Goal: Information Seeking & Learning: Learn about a topic

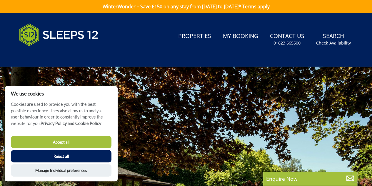
scroll to position [12, 0]
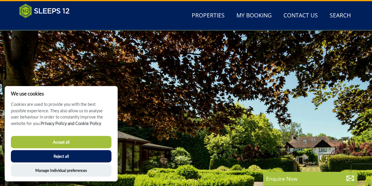
click at [71, 157] on button "Reject all" at bounding box center [61, 156] width 101 height 12
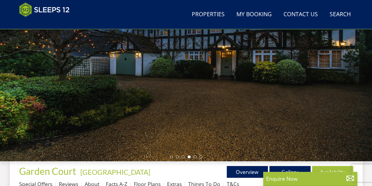
scroll to position [147, 0]
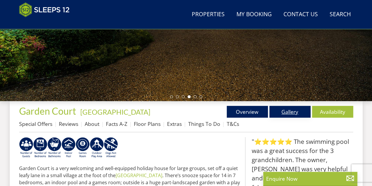
click at [286, 112] on link "Gallery" at bounding box center [289, 112] width 41 height 12
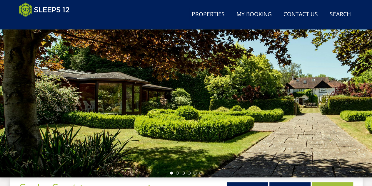
scroll to position [59, 0]
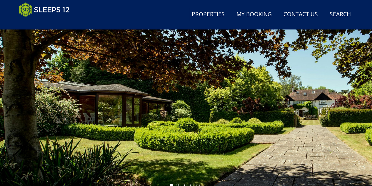
click at [364, 113] on div at bounding box center [186, 86] width 372 height 206
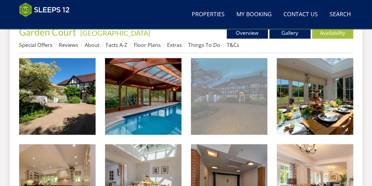
scroll to position [235, 0]
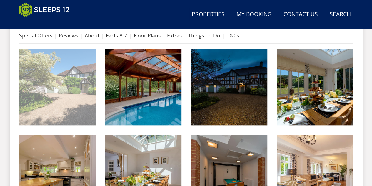
click at [42, 104] on img at bounding box center [57, 87] width 76 height 76
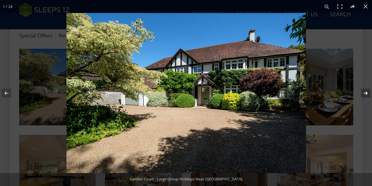
click at [366, 93] on button at bounding box center [362, 92] width 21 height 29
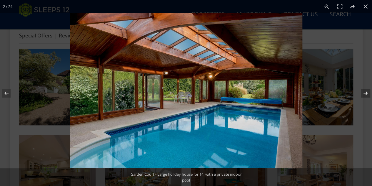
click at [364, 91] on button at bounding box center [362, 92] width 21 height 29
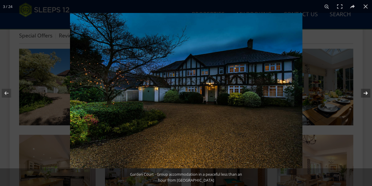
click at [364, 93] on button at bounding box center [362, 92] width 21 height 29
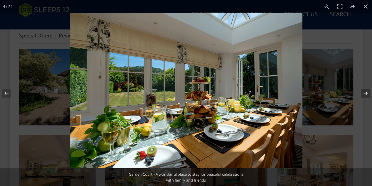
click at [365, 91] on button at bounding box center [362, 92] width 21 height 29
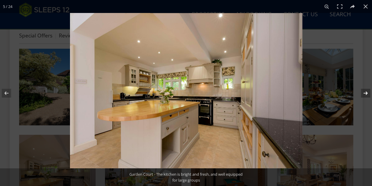
click at [365, 93] on button at bounding box center [362, 92] width 21 height 29
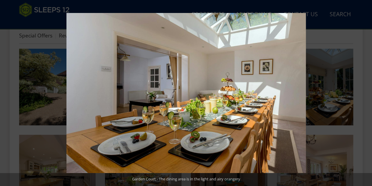
click at [365, 93] on button at bounding box center [362, 92] width 21 height 29
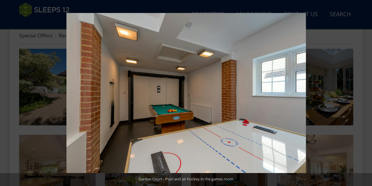
click at [367, 93] on button at bounding box center [362, 92] width 21 height 29
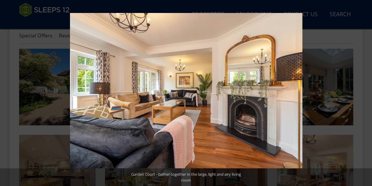
click at [364, 95] on button at bounding box center [362, 92] width 21 height 29
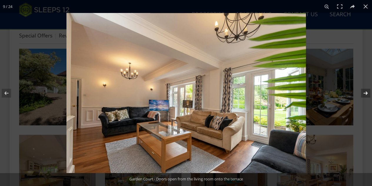
click at [364, 94] on button at bounding box center [362, 92] width 21 height 29
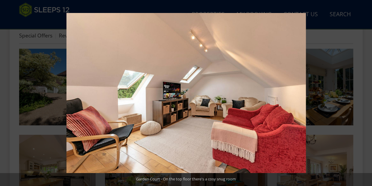
click at [367, 93] on button at bounding box center [362, 92] width 21 height 29
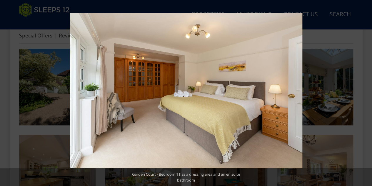
click at [367, 93] on button at bounding box center [362, 92] width 21 height 29
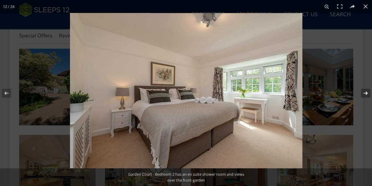
click at [366, 94] on button at bounding box center [362, 92] width 21 height 29
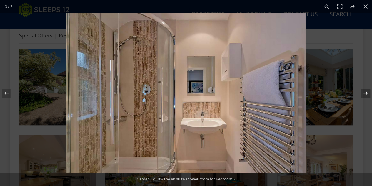
click at [366, 93] on button at bounding box center [362, 92] width 21 height 29
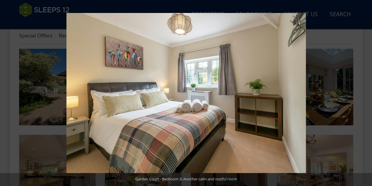
click at [366, 93] on button at bounding box center [362, 92] width 21 height 29
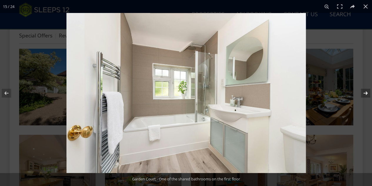
click at [366, 93] on button at bounding box center [362, 92] width 21 height 29
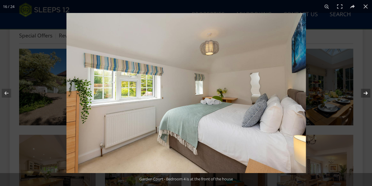
click at [367, 90] on button at bounding box center [362, 92] width 21 height 29
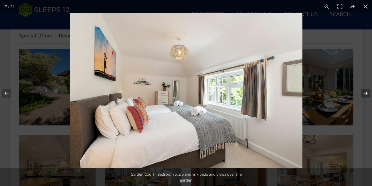
click at [367, 93] on button at bounding box center [362, 92] width 21 height 29
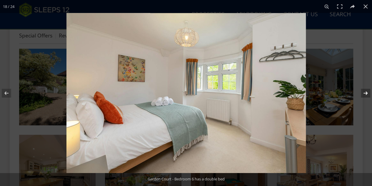
click at [367, 92] on button at bounding box center [362, 92] width 21 height 29
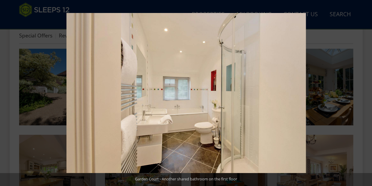
click at [365, 93] on button at bounding box center [362, 92] width 21 height 29
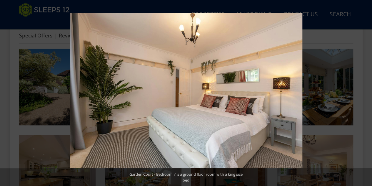
click at [366, 93] on button at bounding box center [362, 92] width 21 height 29
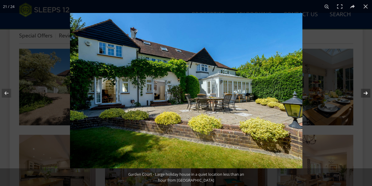
click at [365, 94] on button at bounding box center [362, 92] width 21 height 29
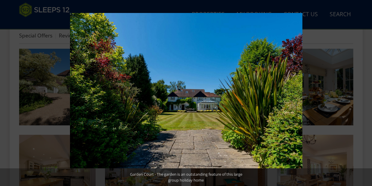
click at [365, 94] on button at bounding box center [362, 92] width 21 height 29
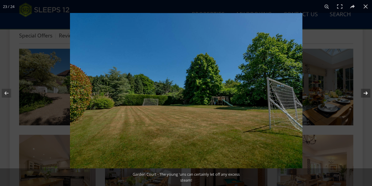
click at [363, 93] on button at bounding box center [362, 92] width 21 height 29
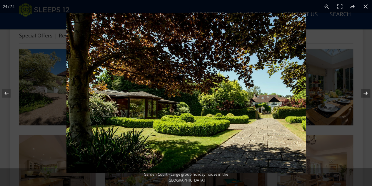
click at [363, 93] on button at bounding box center [362, 92] width 21 height 29
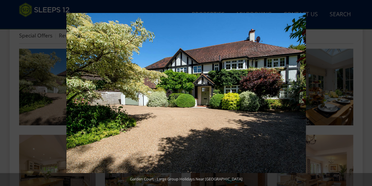
click at [363, 93] on button at bounding box center [362, 92] width 21 height 29
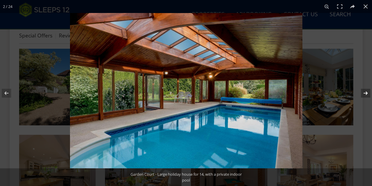
click at [366, 93] on button at bounding box center [362, 92] width 21 height 29
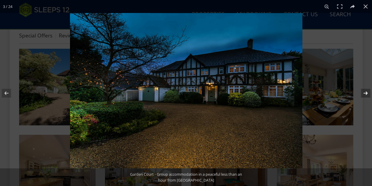
click at [366, 93] on button at bounding box center [362, 92] width 21 height 29
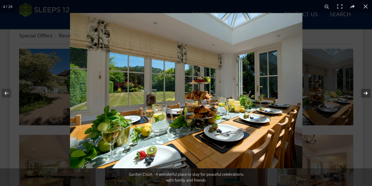
click at [366, 93] on button at bounding box center [362, 92] width 21 height 29
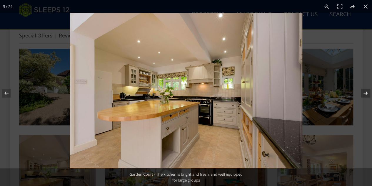
click at [366, 93] on button at bounding box center [362, 92] width 21 height 29
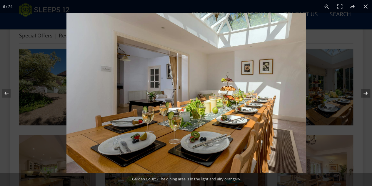
click at [366, 93] on button at bounding box center [362, 92] width 21 height 29
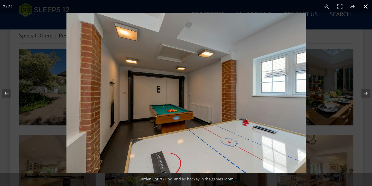
click at [366, 5] on button at bounding box center [365, 6] width 13 height 13
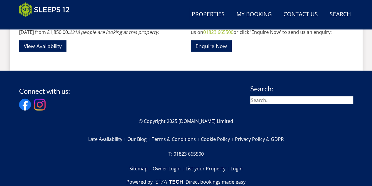
scroll to position [782, 0]
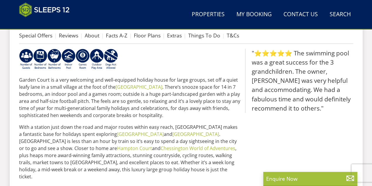
scroll to position [206, 0]
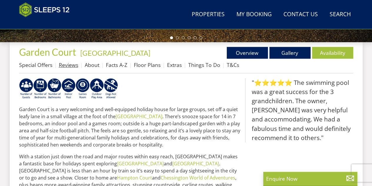
click at [68, 67] on link "Reviews" at bounding box center [68, 64] width 19 height 7
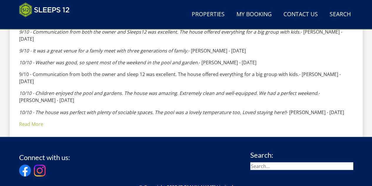
scroll to position [519, 0]
